Goal: Task Accomplishment & Management: Use online tool/utility

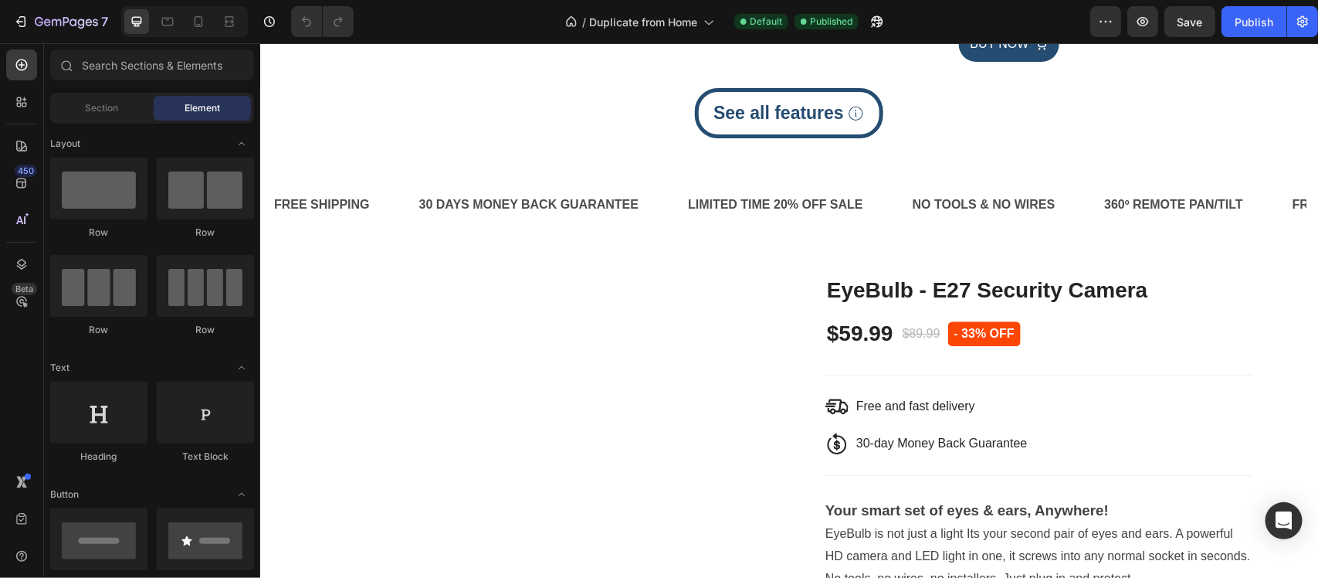
scroll to position [1559, 0]
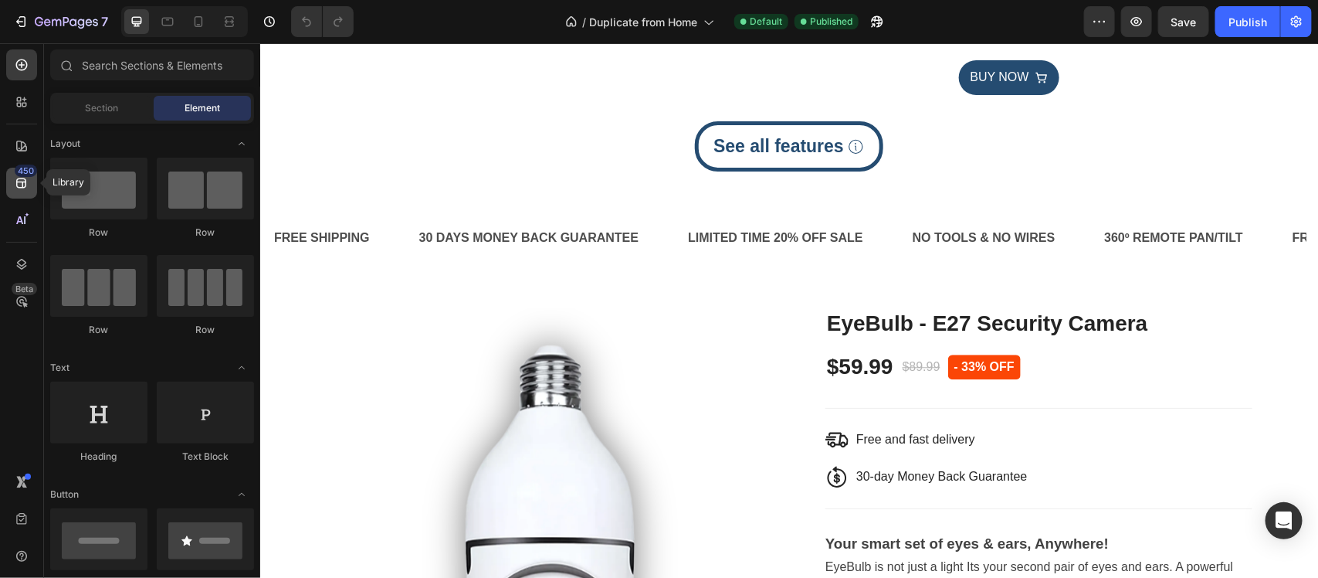
click at [27, 188] on icon at bounding box center [21, 182] width 15 height 15
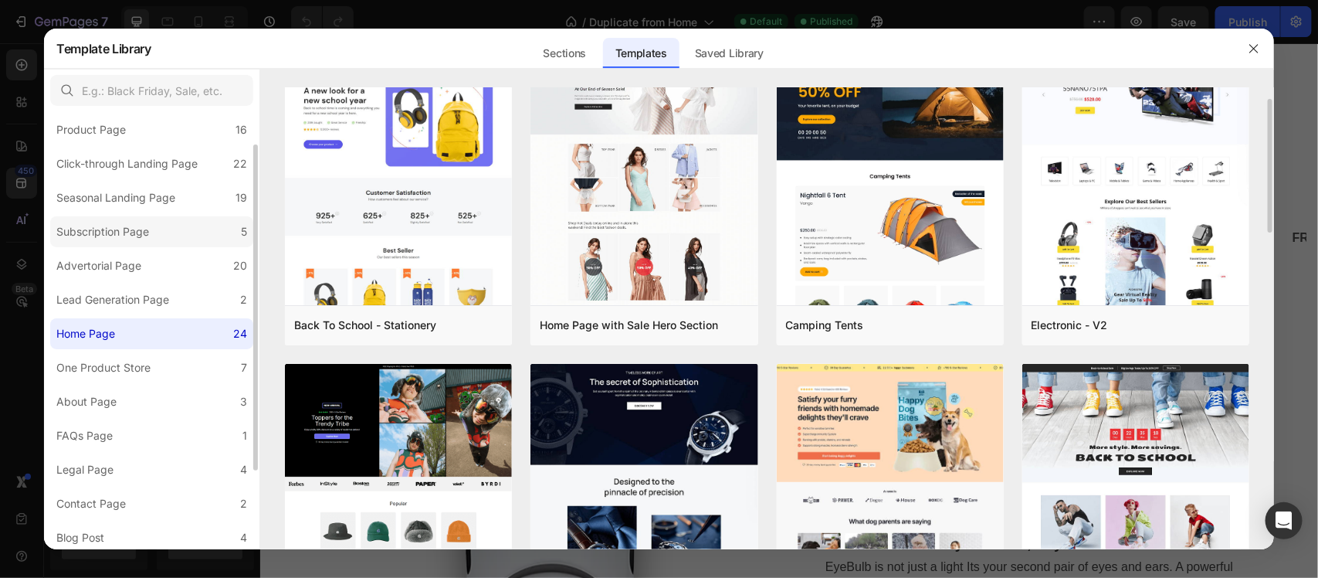
scroll to position [56, 0]
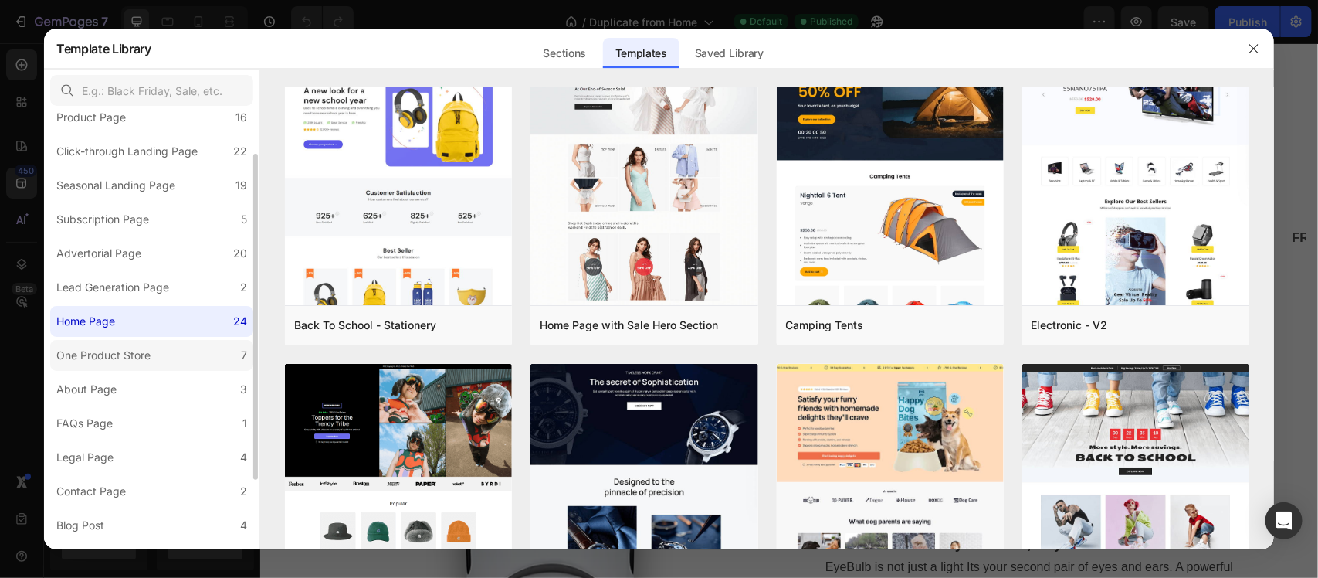
click at [167, 358] on label "One Product Store 7" at bounding box center [151, 355] width 203 height 31
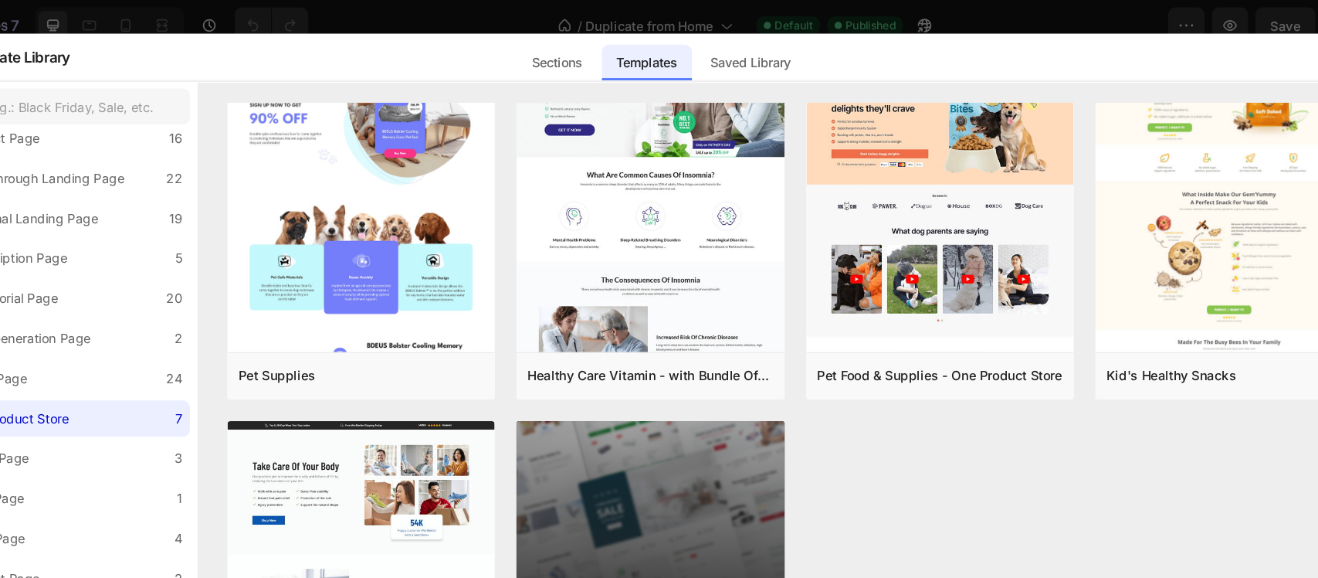
scroll to position [120, 0]
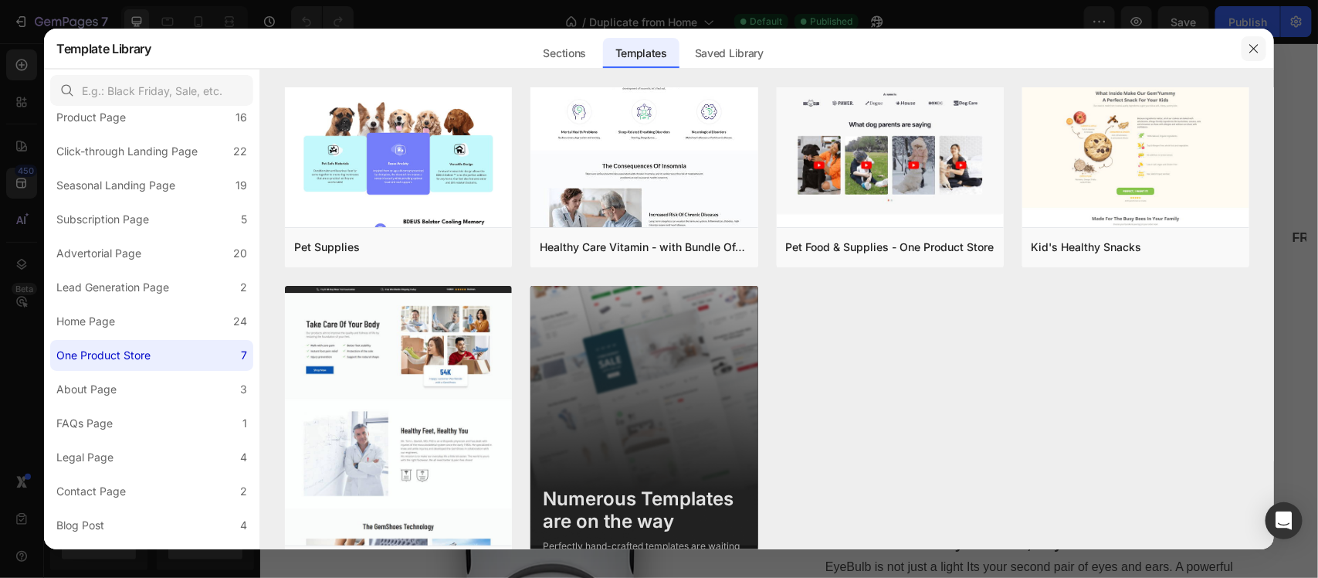
click at [1251, 51] on icon "button" at bounding box center [1254, 48] width 12 height 12
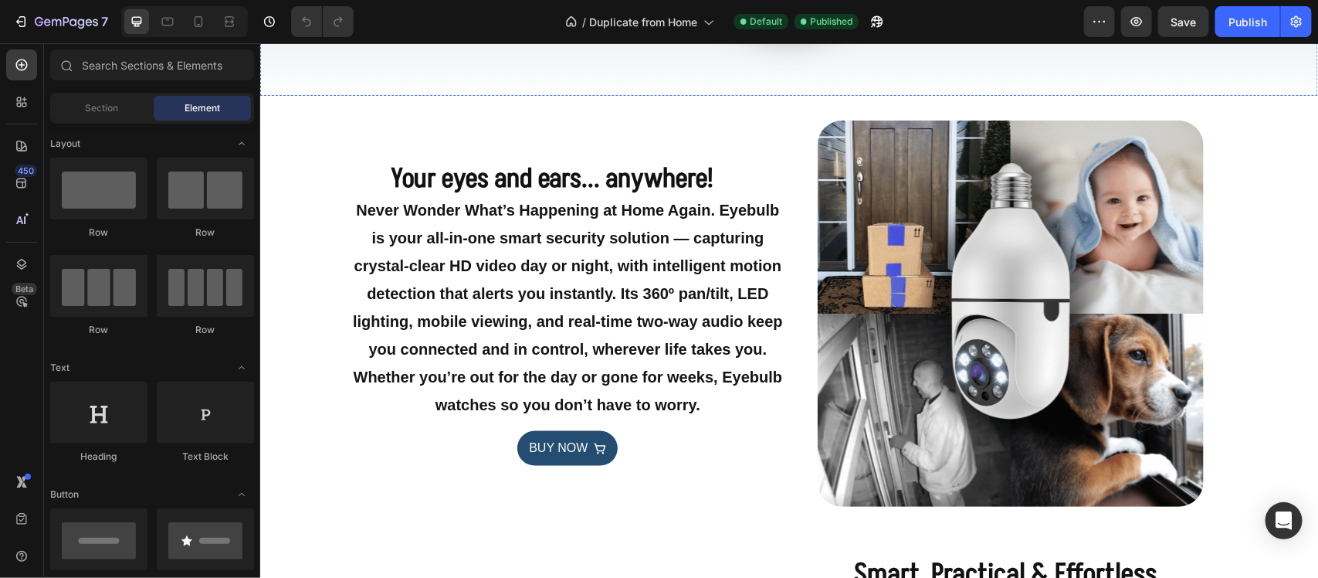
scroll to position [758, 0]
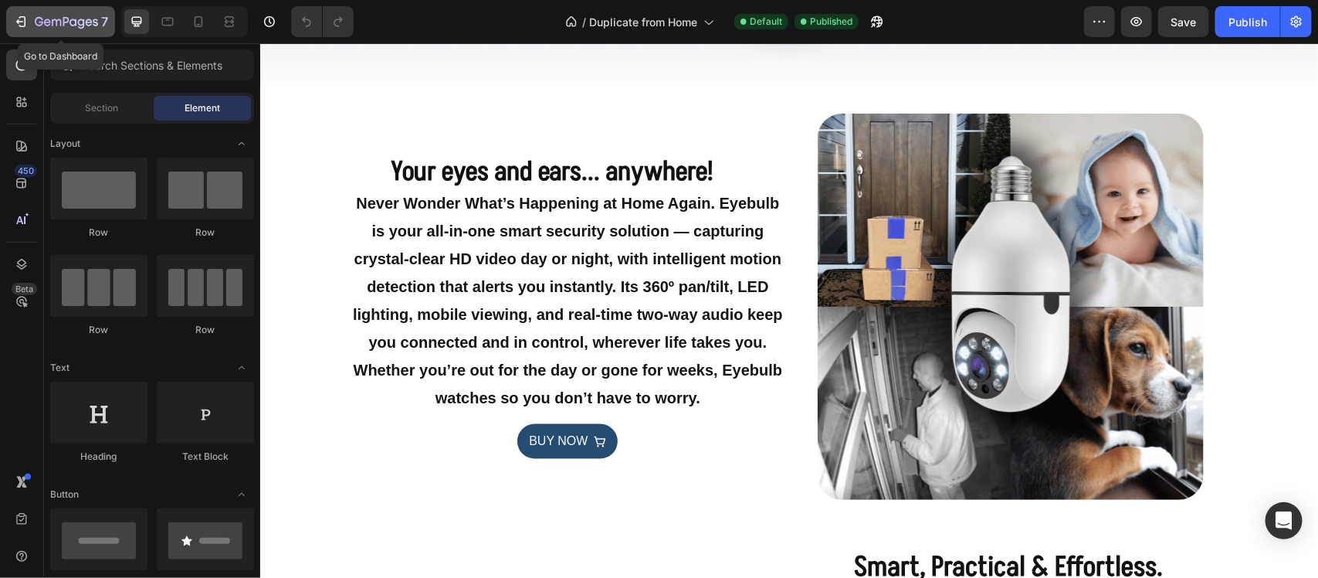
click at [42, 25] on icon "button" at bounding box center [66, 22] width 63 height 13
